Goal: Task Accomplishment & Management: Complete application form

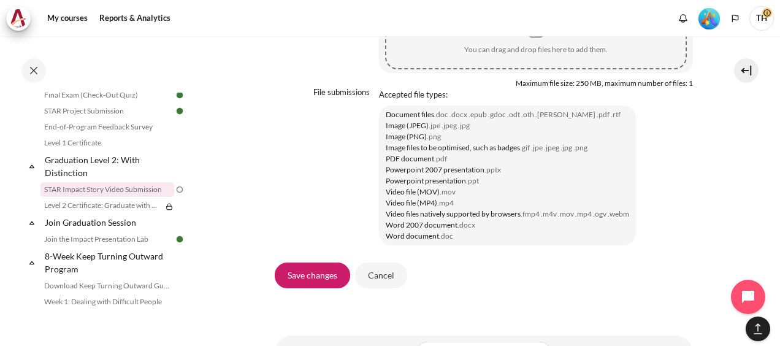
scroll to position [1104, 0]
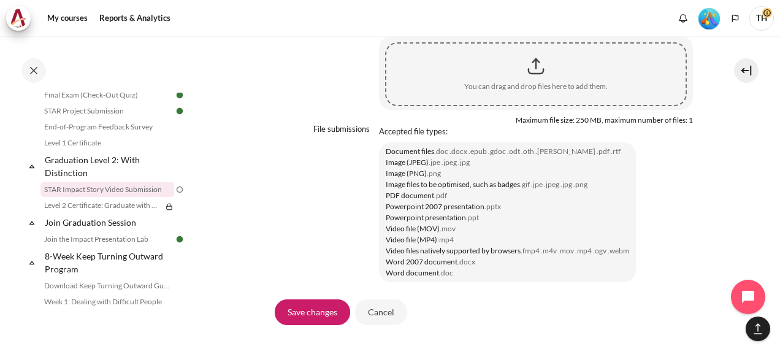
click at [504, 212] on li "Powerpoint 2007 presentation .pptx" at bounding box center [507, 206] width 243 height 11
click at [360, 134] on p "File submissions" at bounding box center [341, 129] width 56 height 10
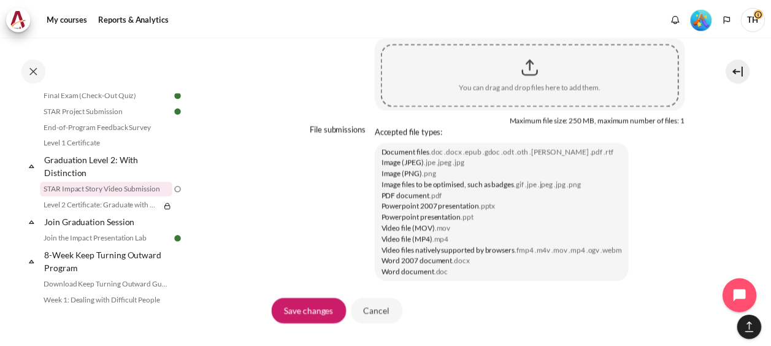
scroll to position [932, 0]
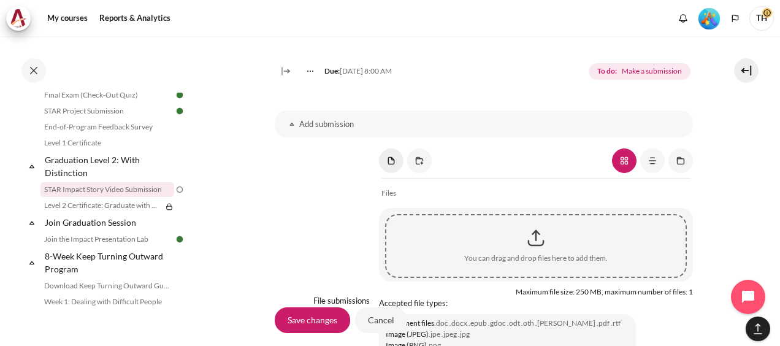
click at [390, 173] on link "Content" at bounding box center [391, 160] width 25 height 25
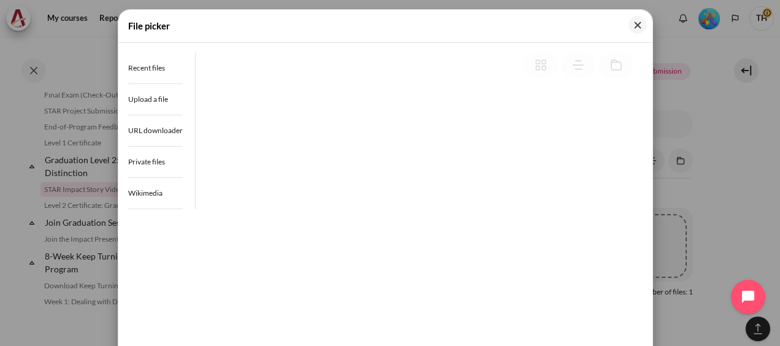
scroll to position [927, 0]
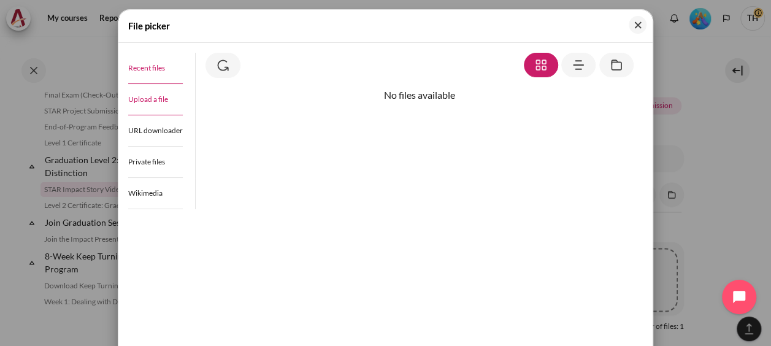
click at [145, 96] on span "Upload a file" at bounding box center [148, 98] width 40 height 9
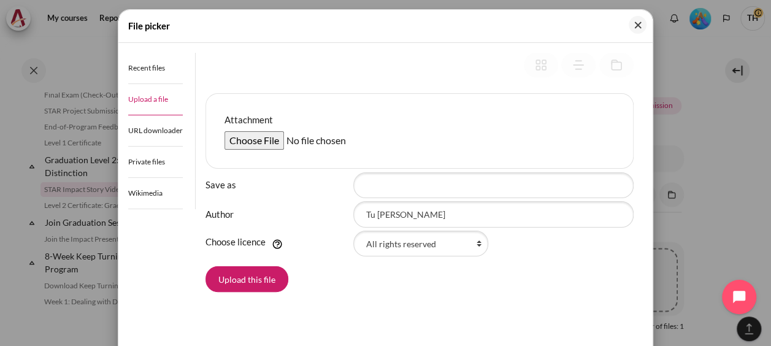
click at [261, 143] on input "Attachment" at bounding box center [318, 140] width 188 height 18
type input "C:\fakepath\Outward Mindset - Ha Huy Tu.mp4"
click at [246, 280] on button "Upload this file" at bounding box center [246, 279] width 83 height 26
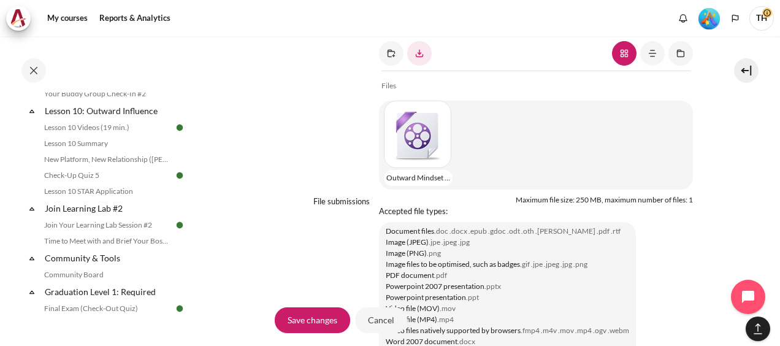
scroll to position [1104, 0]
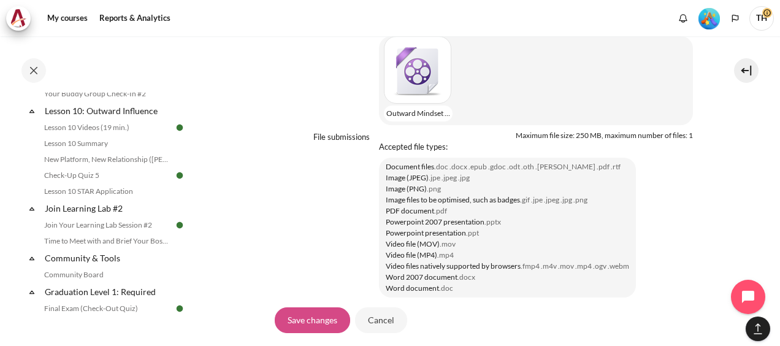
click at [312, 321] on input "Save changes" at bounding box center [312, 320] width 75 height 26
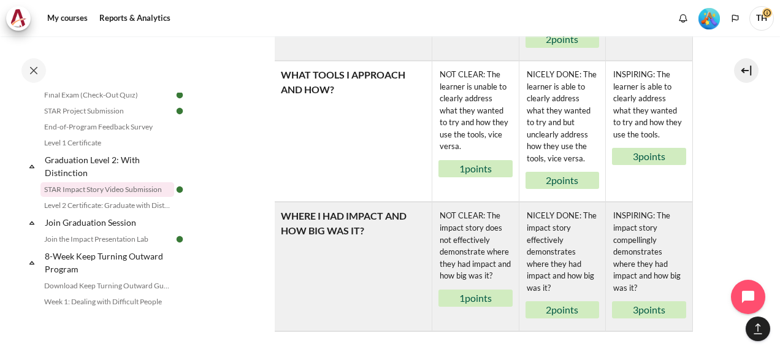
scroll to position [1074, 0]
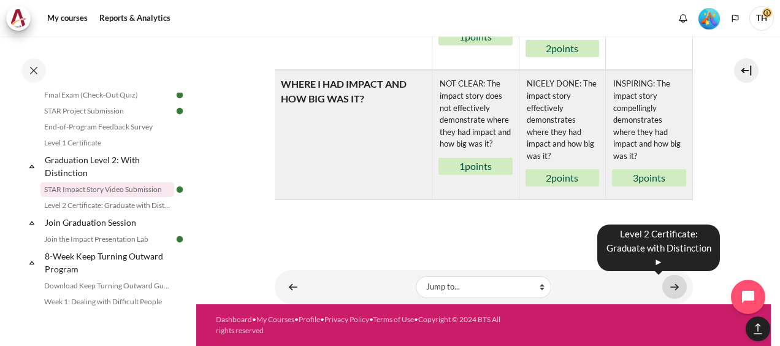
click at [670, 286] on link "Content" at bounding box center [674, 287] width 25 height 24
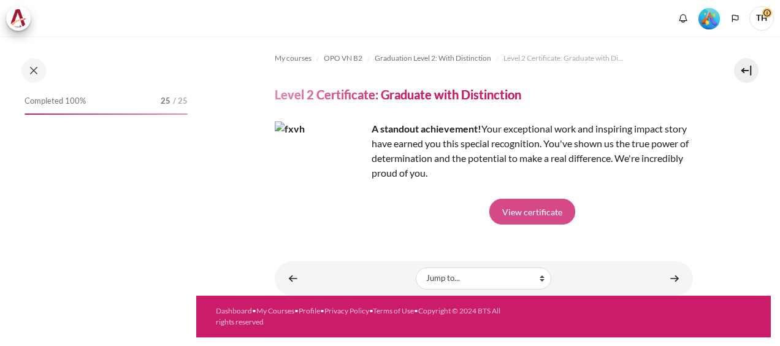
scroll to position [1385, 0]
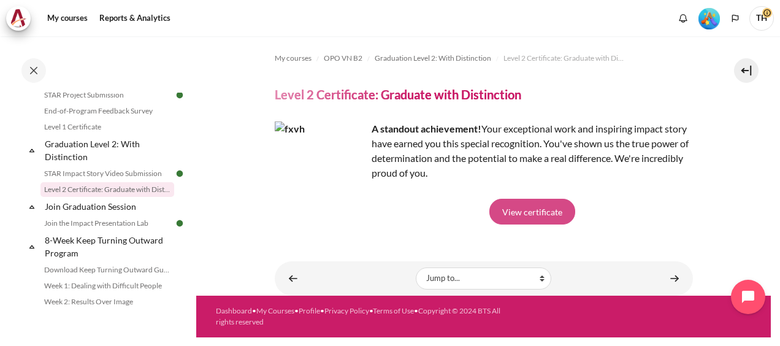
click at [539, 216] on link "View certificate" at bounding box center [532, 212] width 86 height 26
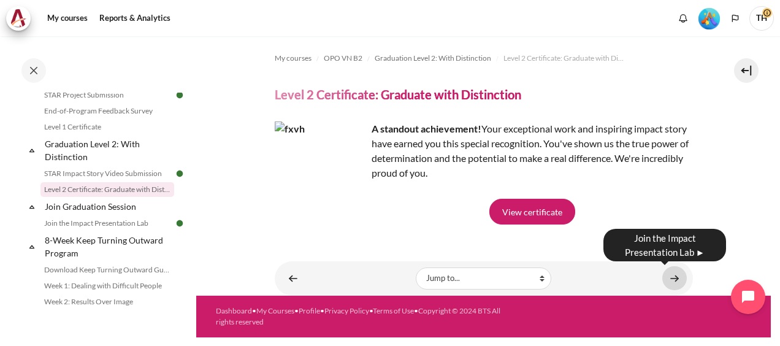
click at [675, 275] on link "Content" at bounding box center [674, 278] width 25 height 24
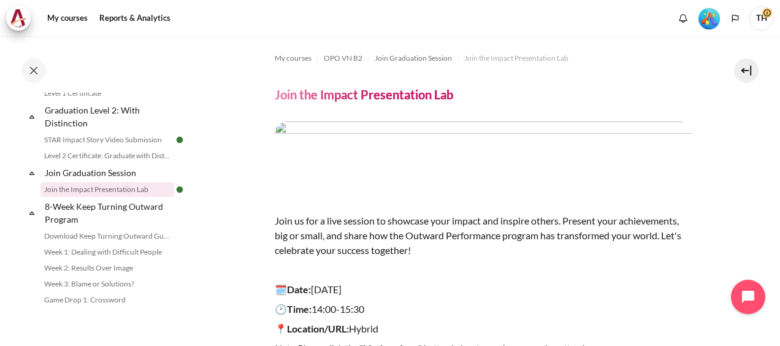
click at [707, 18] on img "Level #5" at bounding box center [709, 18] width 21 height 21
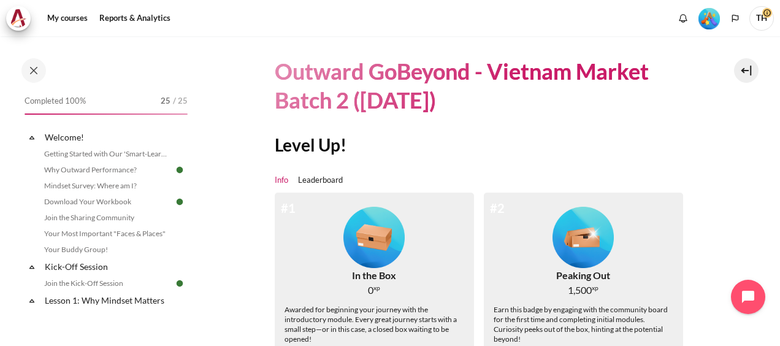
scroll to position [61, 0]
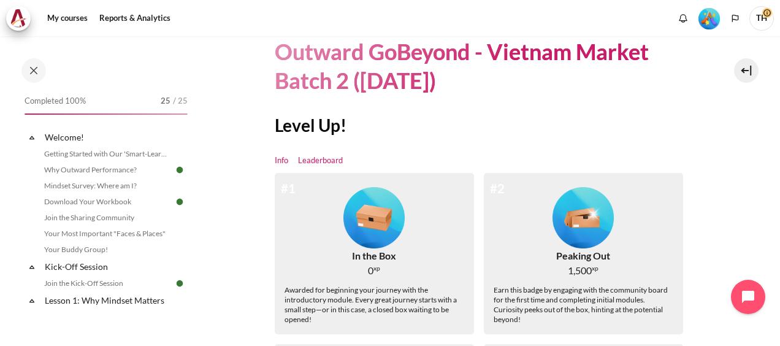
click at [325, 163] on link "Leaderboard" at bounding box center [320, 161] width 45 height 12
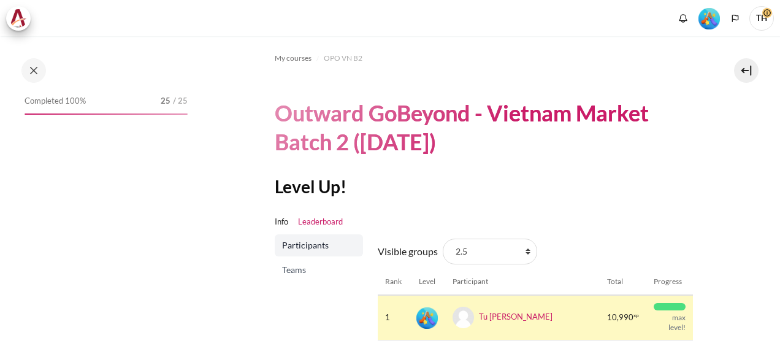
scroll to position [184, 0]
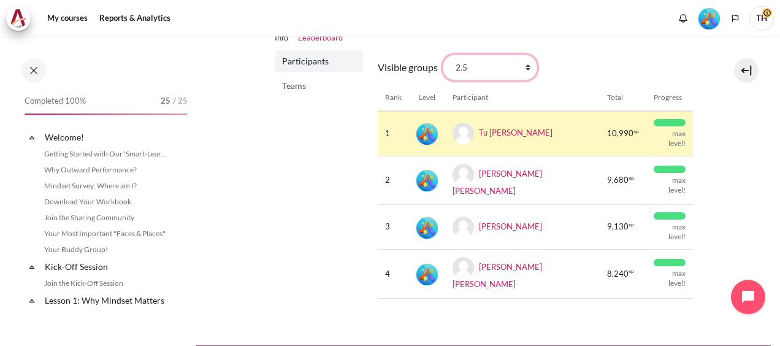
click at [504, 70] on select "All participants 2.5 2.1 2.2 2.3 2.4 2.6 2.7 2.8" at bounding box center [490, 68] width 94 height 26
click at [298, 85] on span "Teams" at bounding box center [320, 86] width 76 height 12
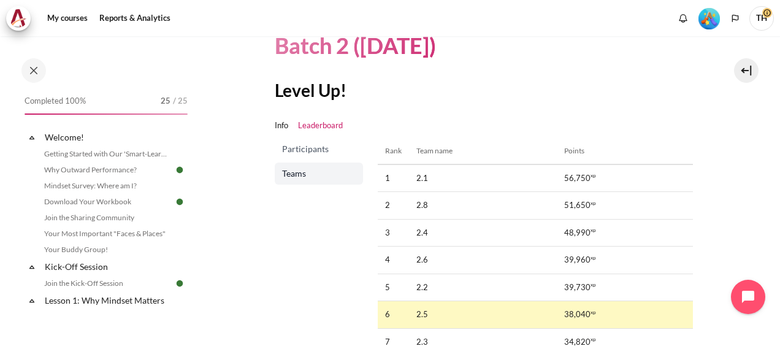
scroll to position [36, 0]
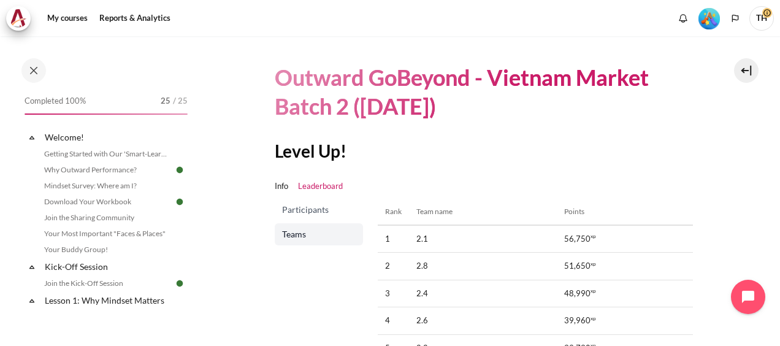
click at [321, 207] on span "Participants" at bounding box center [320, 210] width 76 height 12
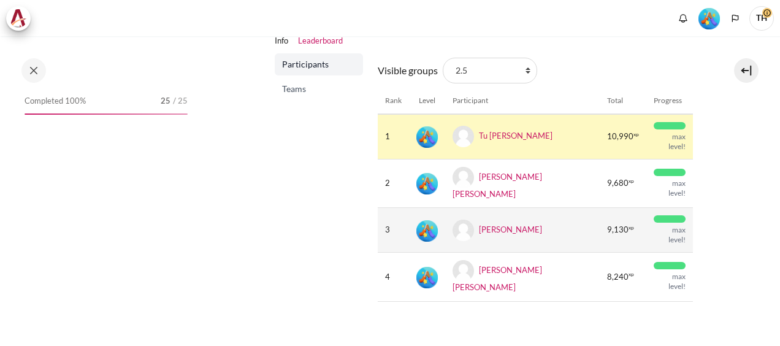
scroll to position [184, 0]
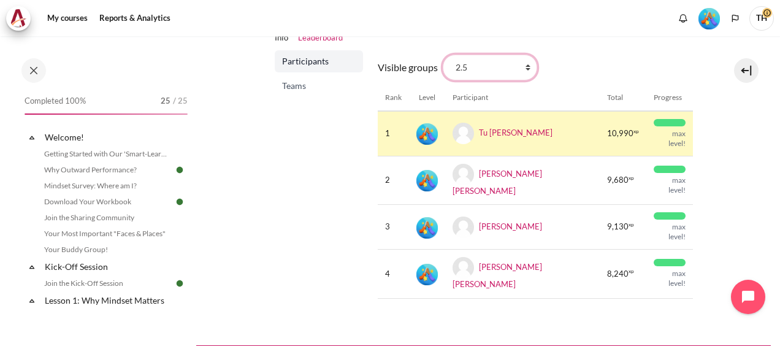
click at [529, 63] on select "All participants 2.5 2.1 2.2 2.3 2.4 2.6 2.7 2.8" at bounding box center [490, 68] width 94 height 26
select select "4944"
click at [443, 55] on select "All participants 2.5 2.1 2.2 2.3 2.4 2.6 2.7 2.8" at bounding box center [490, 68] width 94 height 26
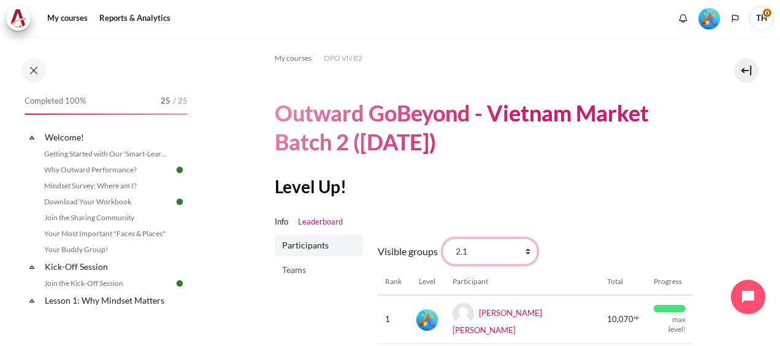
click at [515, 250] on select "All participants 2.5 2.1 2.2 2.3 2.4 2.6 2.7 2.8" at bounding box center [490, 252] width 94 height 26
select select "4945"
click at [443, 239] on select "All participants 2.5 2.1 2.2 2.3 2.4 2.6 2.7 2.8" at bounding box center [490, 252] width 94 height 26
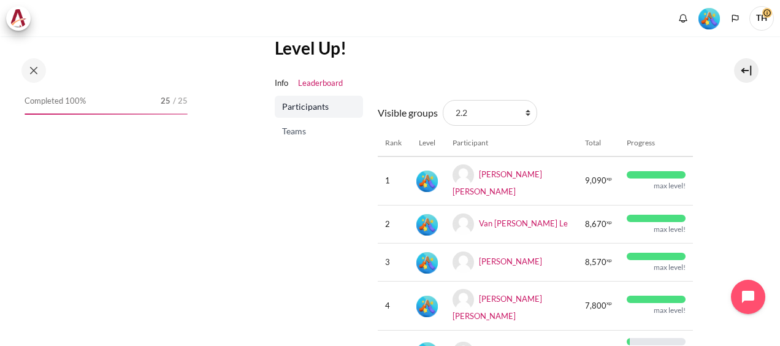
scroll to position [123, 0]
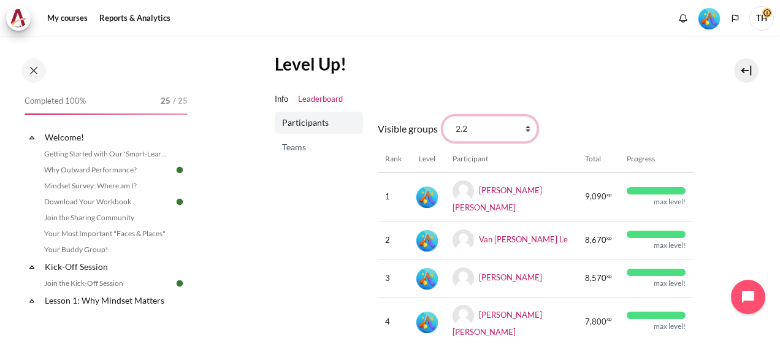
click at [516, 128] on select "All participants 2.5 2.1 2.2 2.3 2.4 2.6 2.7 2.8" at bounding box center [490, 129] width 94 height 26
select select "4946"
click at [443, 116] on select "All participants 2.5 2.1 2.2 2.3 2.4 2.6 2.7 2.8" at bounding box center [490, 129] width 94 height 26
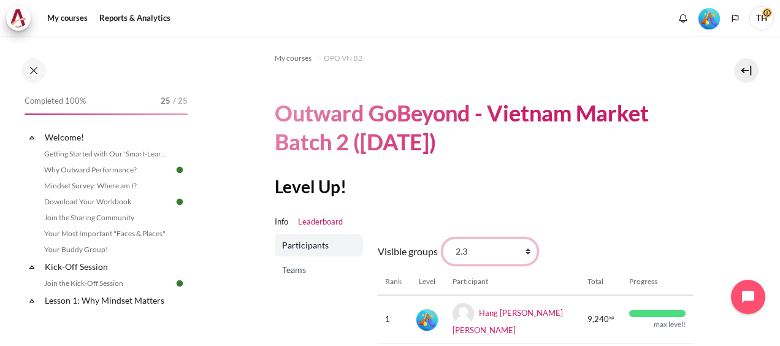
click at [502, 259] on select "All participants 2.5 2.1 2.2 2.3 2.4 2.6 2.7 2.8" at bounding box center [490, 252] width 94 height 26
select select "4947"
click at [443, 239] on select "All participants 2.5 2.1 2.2 2.3 2.4 2.6 2.7 2.8" at bounding box center [490, 252] width 94 height 26
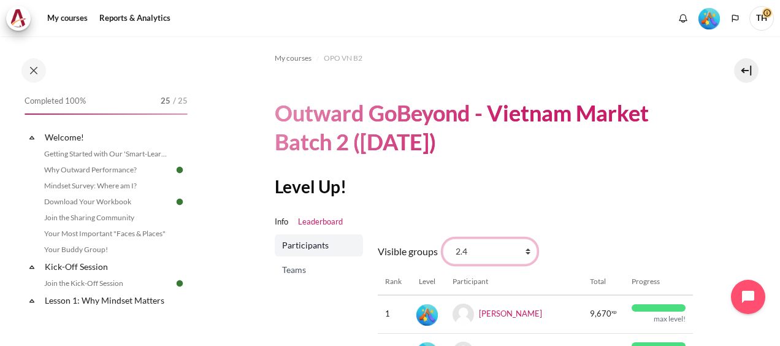
click at [513, 254] on select "All participants 2.5 2.1 2.2 2.3 2.4 2.6 2.7 2.8" at bounding box center [490, 252] width 94 height 26
select select "4949"
click at [443, 239] on select "All participants 2.5 2.1 2.2 2.3 2.4 2.6 2.7 2.8" at bounding box center [490, 252] width 94 height 26
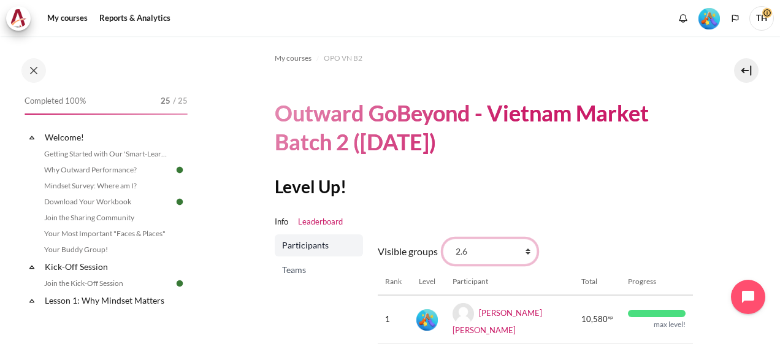
click at [507, 246] on select "All participants 2.5 2.1 2.2 2.3 2.4 2.6 2.7 2.8" at bounding box center [490, 252] width 94 height 26
select select "4950"
click at [443, 239] on select "All participants 2.5 2.1 2.2 2.3 2.4 2.6 2.7 2.8" at bounding box center [490, 252] width 94 height 26
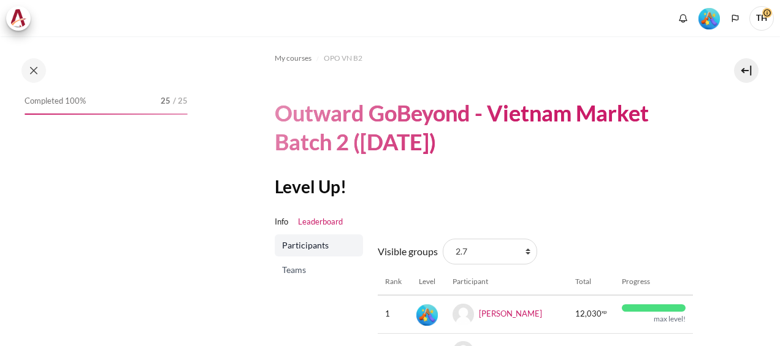
scroll to position [123, 0]
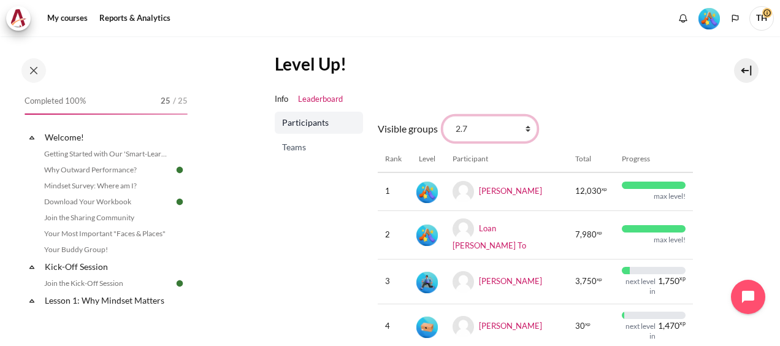
click at [517, 133] on select "All participants 2.5 2.1 2.2 2.3 2.4 2.6 2.7 2.8" at bounding box center [490, 129] width 94 height 26
select select "4951"
click at [443, 116] on select "All participants 2.5 2.1 2.2 2.3 2.4 2.6 2.7 2.8" at bounding box center [490, 129] width 94 height 26
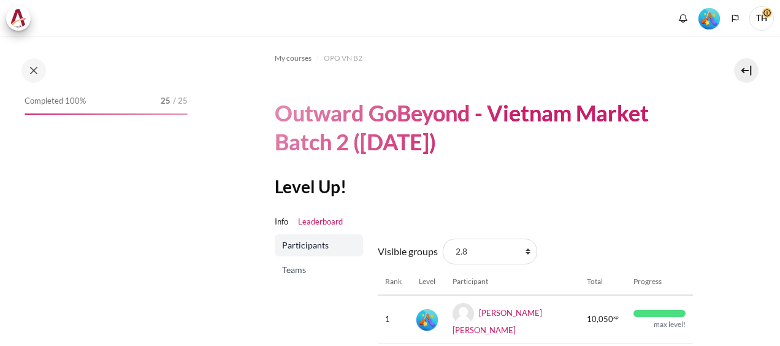
scroll to position [184, 0]
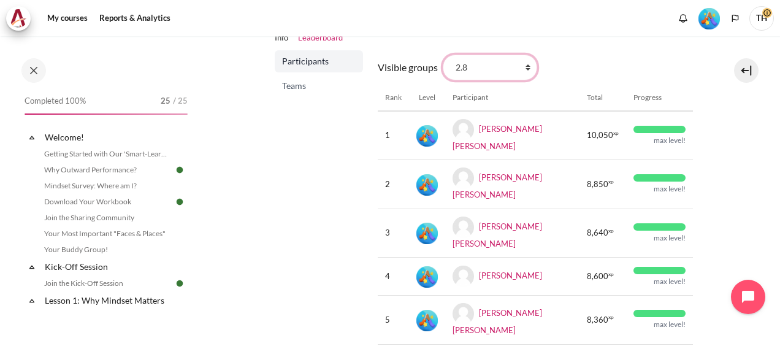
click at [512, 65] on select "All participants 2.5 2.1 2.2 2.3 2.4 2.6 2.7 2.8" at bounding box center [490, 68] width 94 height 26
select select "4948"
click at [443, 55] on select "All participants 2.5 2.1 2.2 2.3 2.4 2.6 2.7 2.8" at bounding box center [490, 68] width 94 height 26
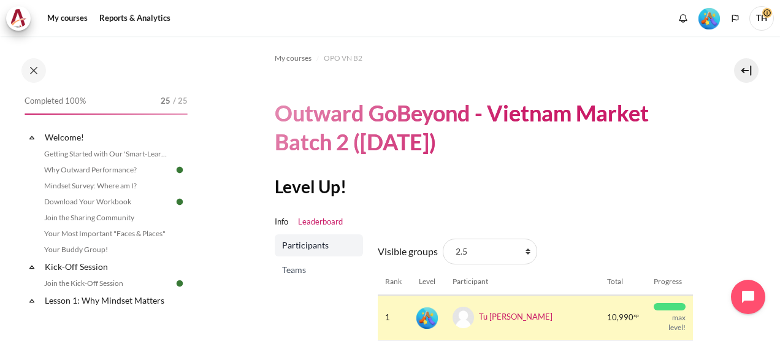
click at [296, 274] on span "Teams" at bounding box center [320, 270] width 76 height 12
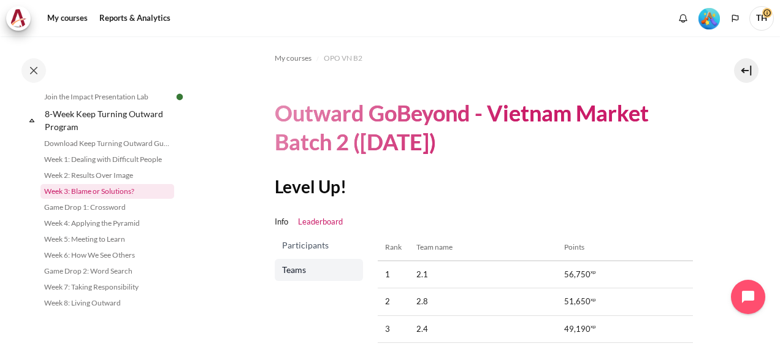
scroll to position [1462, 0]
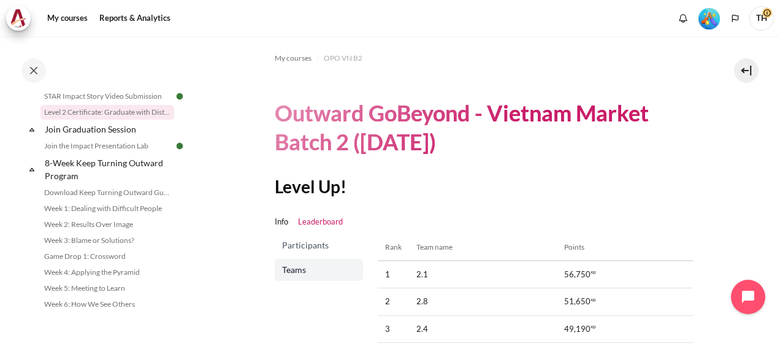
click at [126, 120] on link "Level 2 Certificate: Graduate with Distinction" at bounding box center [107, 112] width 134 height 15
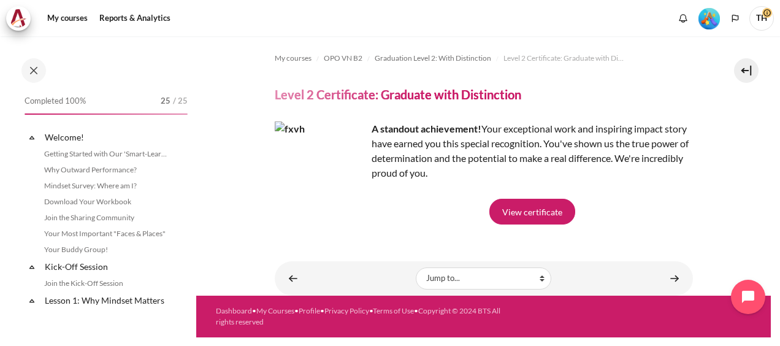
scroll to position [1385, 0]
